Goal: Information Seeking & Learning: Check status

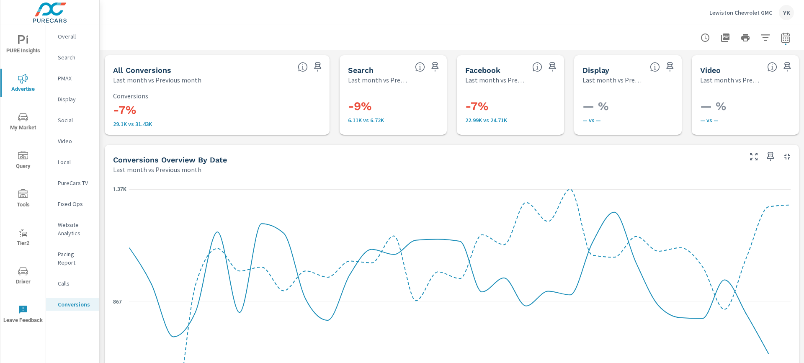
scroll to position [842, 0]
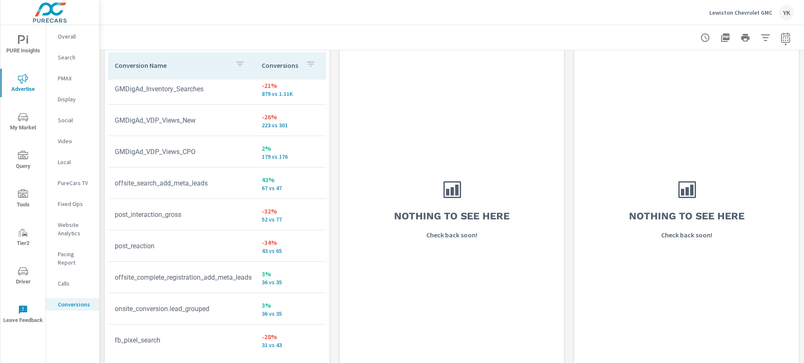
scroll to position [274, 0]
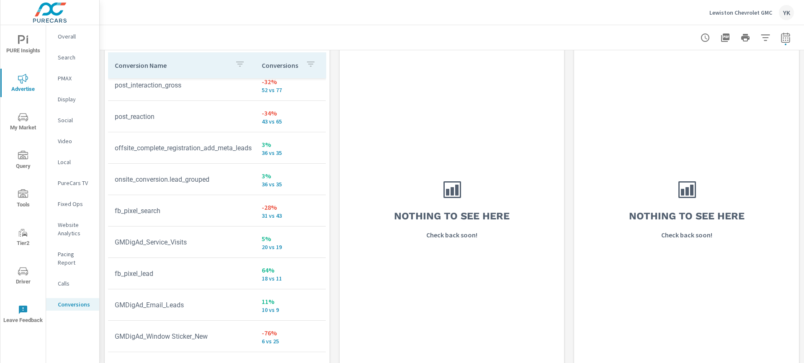
scroll to position [365, 0]
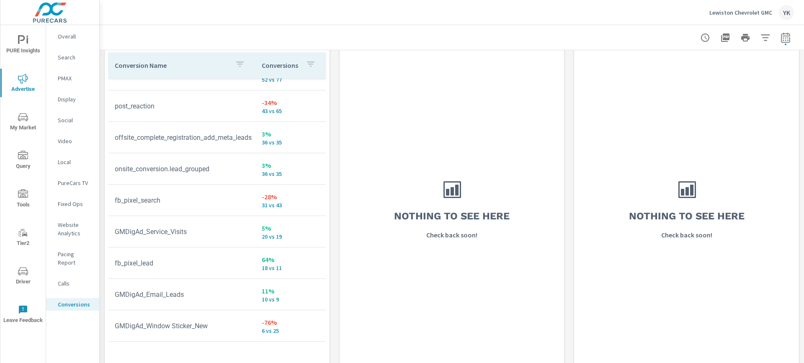
click at [23, 49] on span "PURE Insights" at bounding box center [23, 45] width 40 height 21
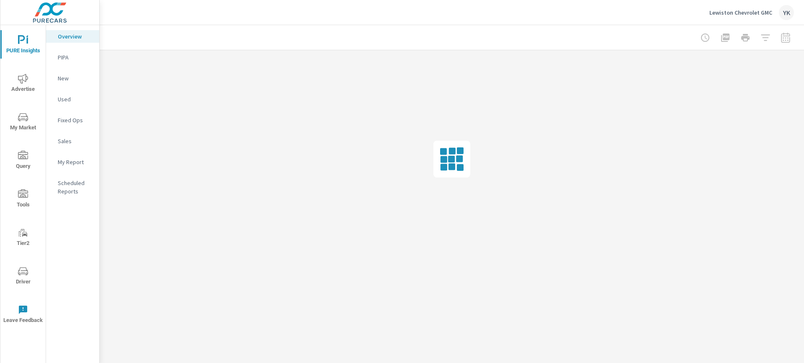
click at [65, 164] on p "My Report" at bounding box center [75, 162] width 35 height 8
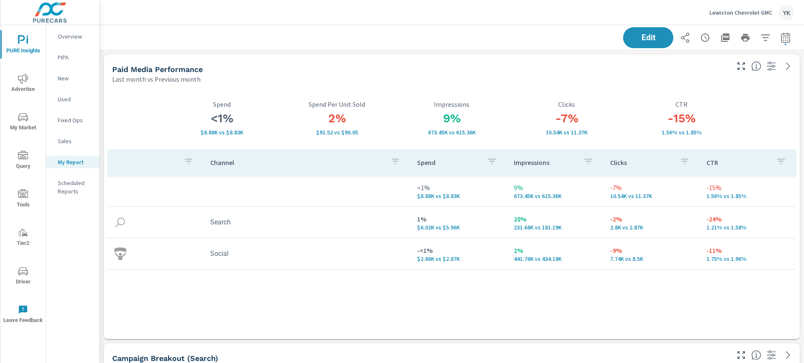
scroll to position [2894, 705]
click at [62, 139] on p "Sales" at bounding box center [75, 141] width 35 height 8
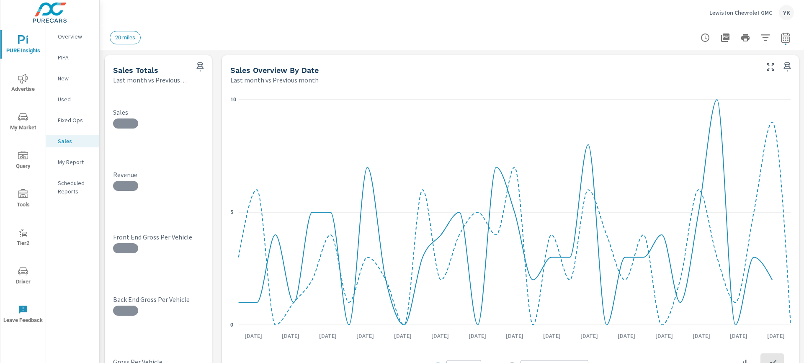
scroll to position [63, 0]
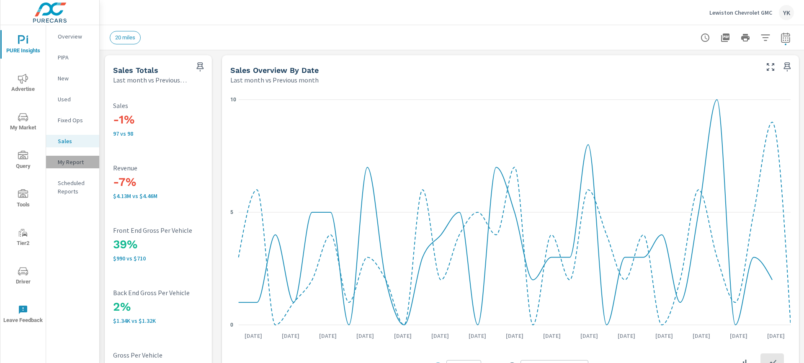
click at [77, 164] on p "My Report" at bounding box center [75, 162] width 35 height 8
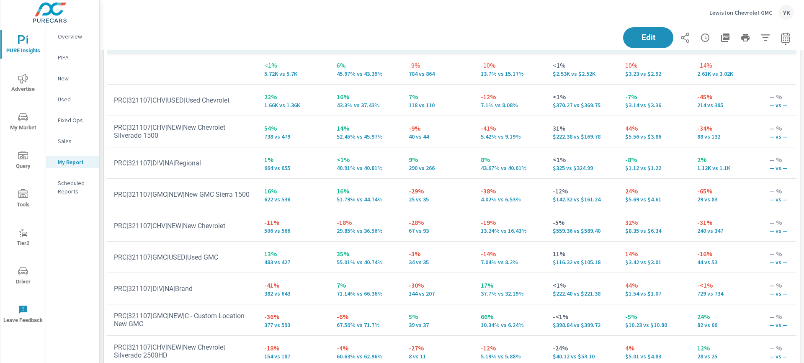
scroll to position [576, 0]
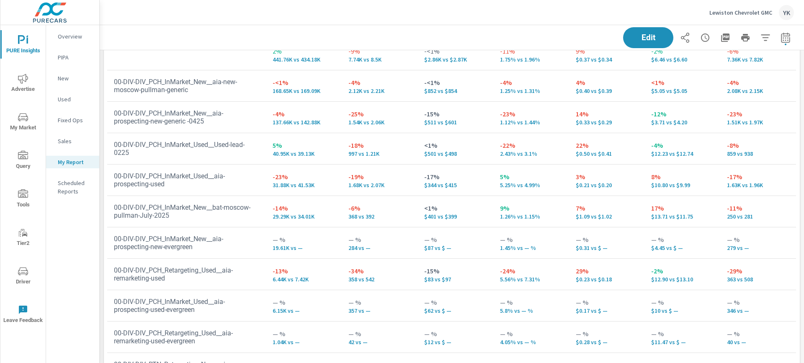
scroll to position [1903, 0]
click at [230, 132] on tr "00-DIV-DIV_PCH_InMarket_New__aia-prospecting-new-generic -0425 -4% 137.66K vs 1…" at bounding box center [451, 117] width 689 height 31
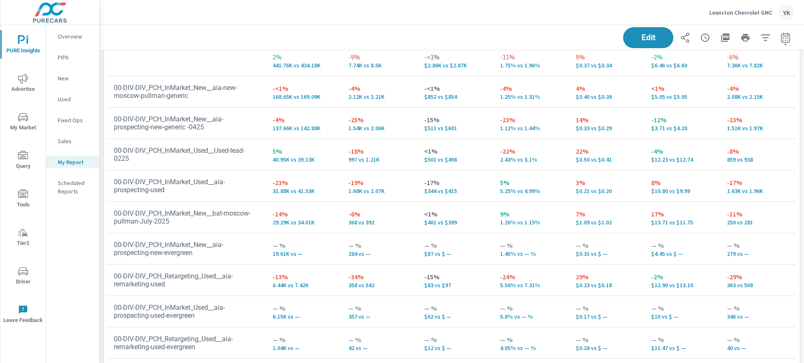
scroll to position [1894, 0]
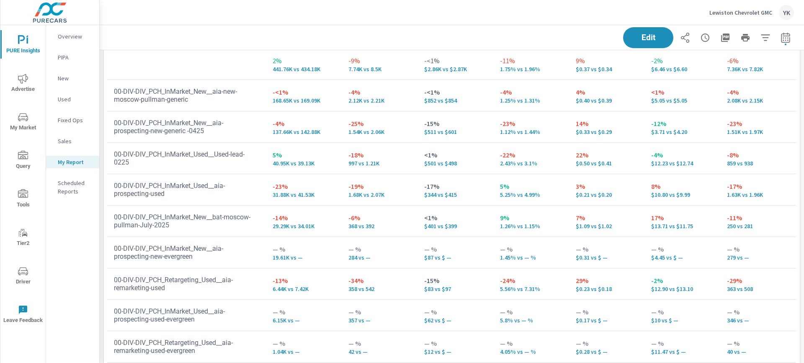
click at [134, 183] on td "00-DIV-DIV_PCH_InMarket_Used__aia-prospecting-used" at bounding box center [186, 189] width 159 height 29
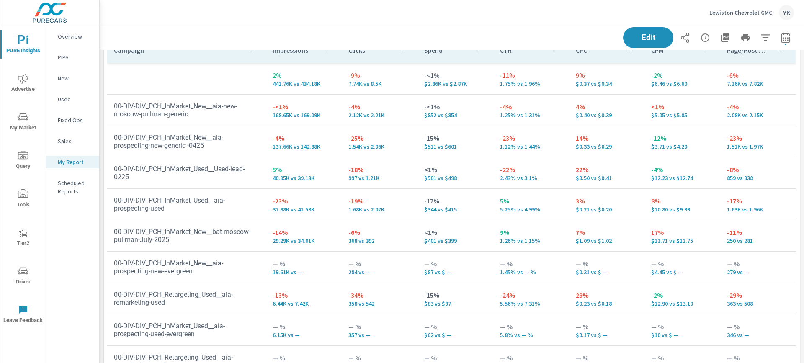
scroll to position [1880, 0]
click at [262, 18] on div "Lewiston Chevrolet GMC YK" at bounding box center [452, 12] width 684 height 25
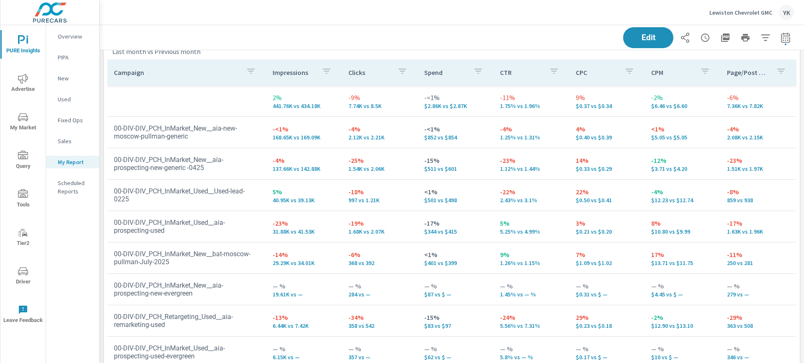
scroll to position [1857, 0]
click at [333, 245] on td "-14% 29.29K vs 34.01K" at bounding box center [304, 258] width 76 height 30
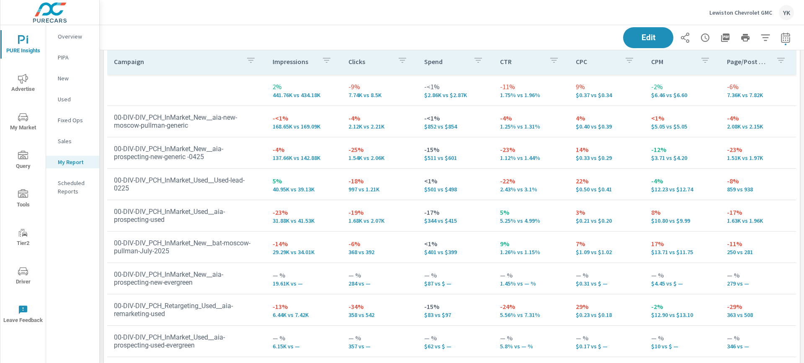
scroll to position [1864, 0]
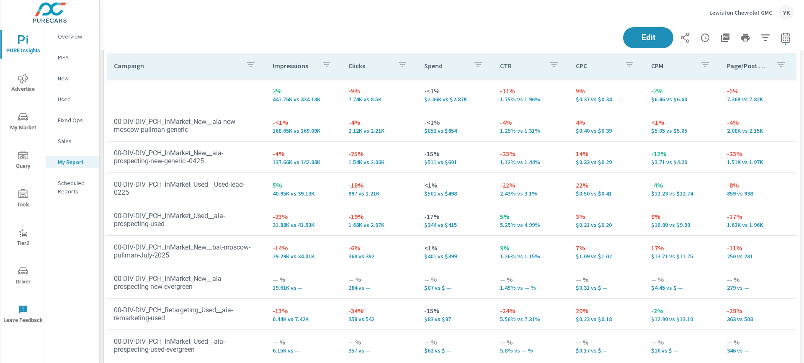
click at [243, 212] on td "00-DIV-DIV_PCH_InMarket_Used__aia-prospecting-used" at bounding box center [186, 219] width 159 height 29
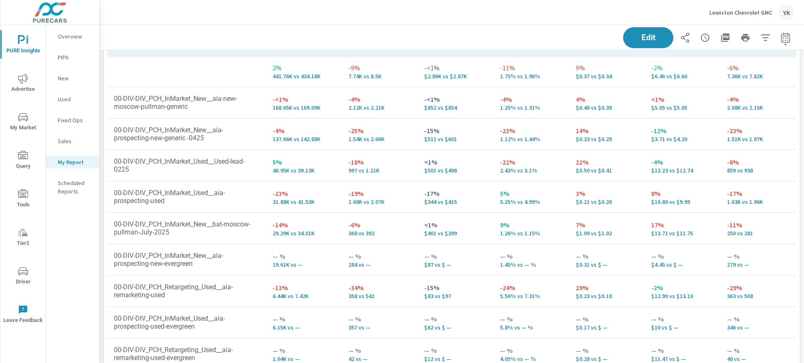
scroll to position [1886, 0]
click at [241, 190] on td "00-DIV-DIV_PCH_InMarket_Used__aia-prospecting-used" at bounding box center [186, 197] width 159 height 29
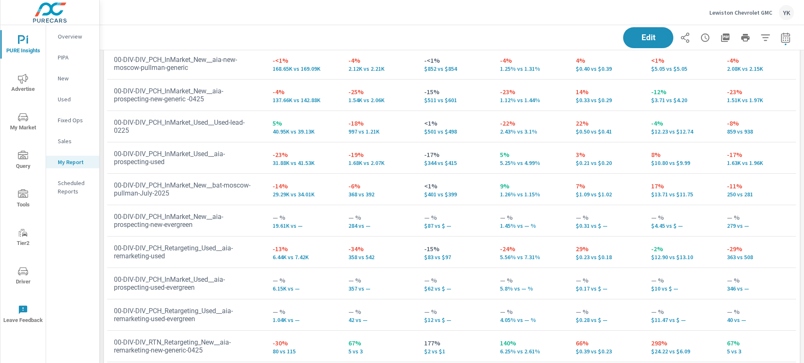
scroll to position [1931, 0]
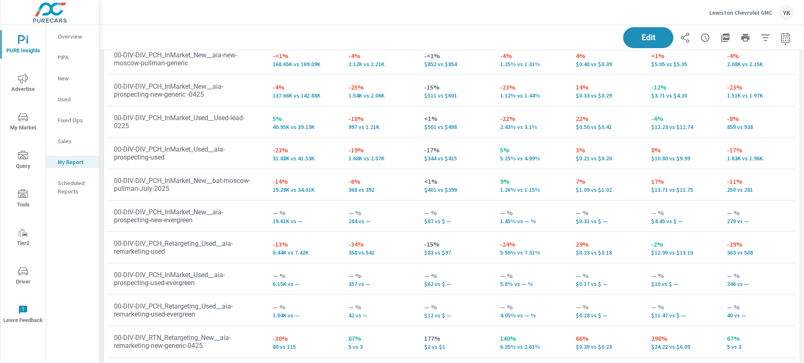
click at [269, 157] on td "-23% 31.88K vs 41.53K" at bounding box center [304, 153] width 76 height 30
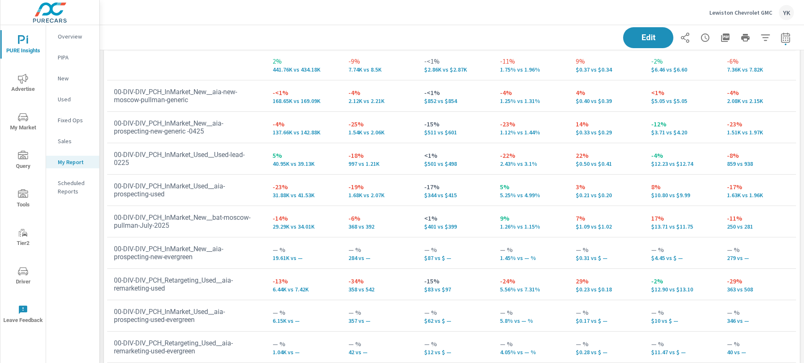
scroll to position [1895, 0]
